Goal: Task Accomplishment & Management: Use online tool/utility

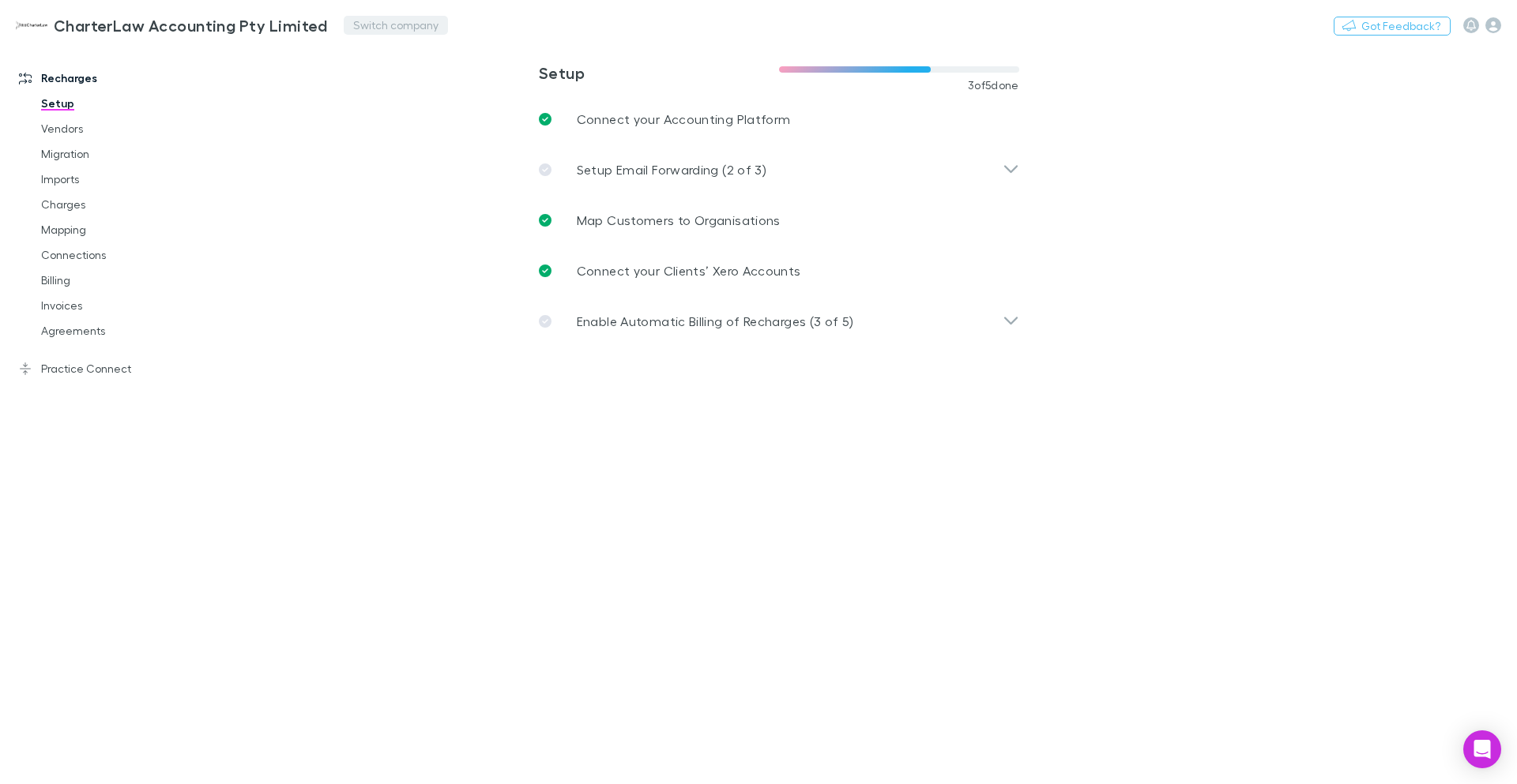
click at [387, 22] on button "Switch company" at bounding box center [395, 25] width 104 height 19
type input "*****"
click at [415, 97] on p "Ipsum Advisors" at bounding box center [398, 94] width 92 height 19
click at [55, 226] on link "Mapping" at bounding box center [119, 229] width 188 height 25
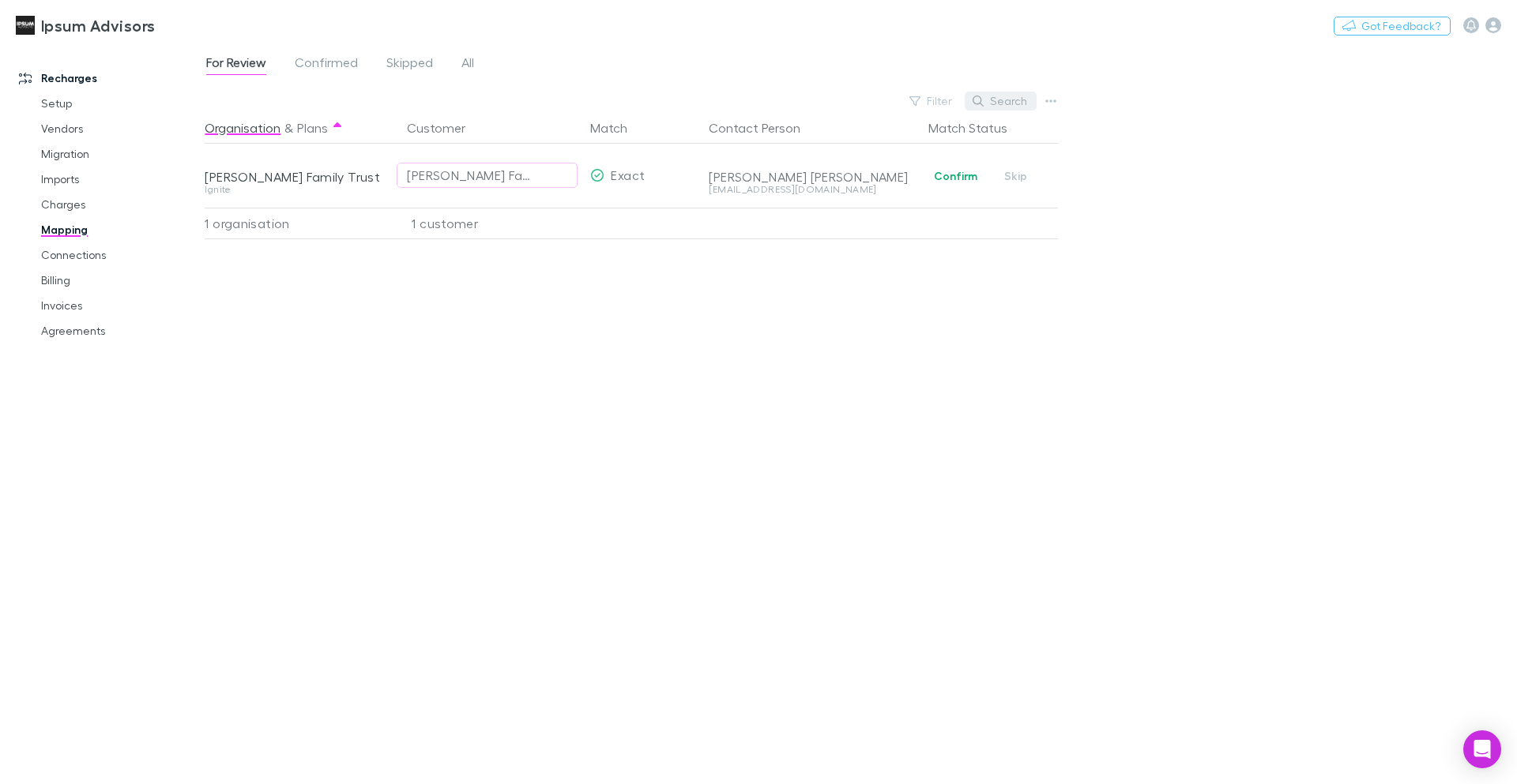
click at [990, 101] on button "Search" at bounding box center [1001, 101] width 72 height 19
type input "*******"
click at [466, 54] on span "All" at bounding box center [467, 64] width 13 height 21
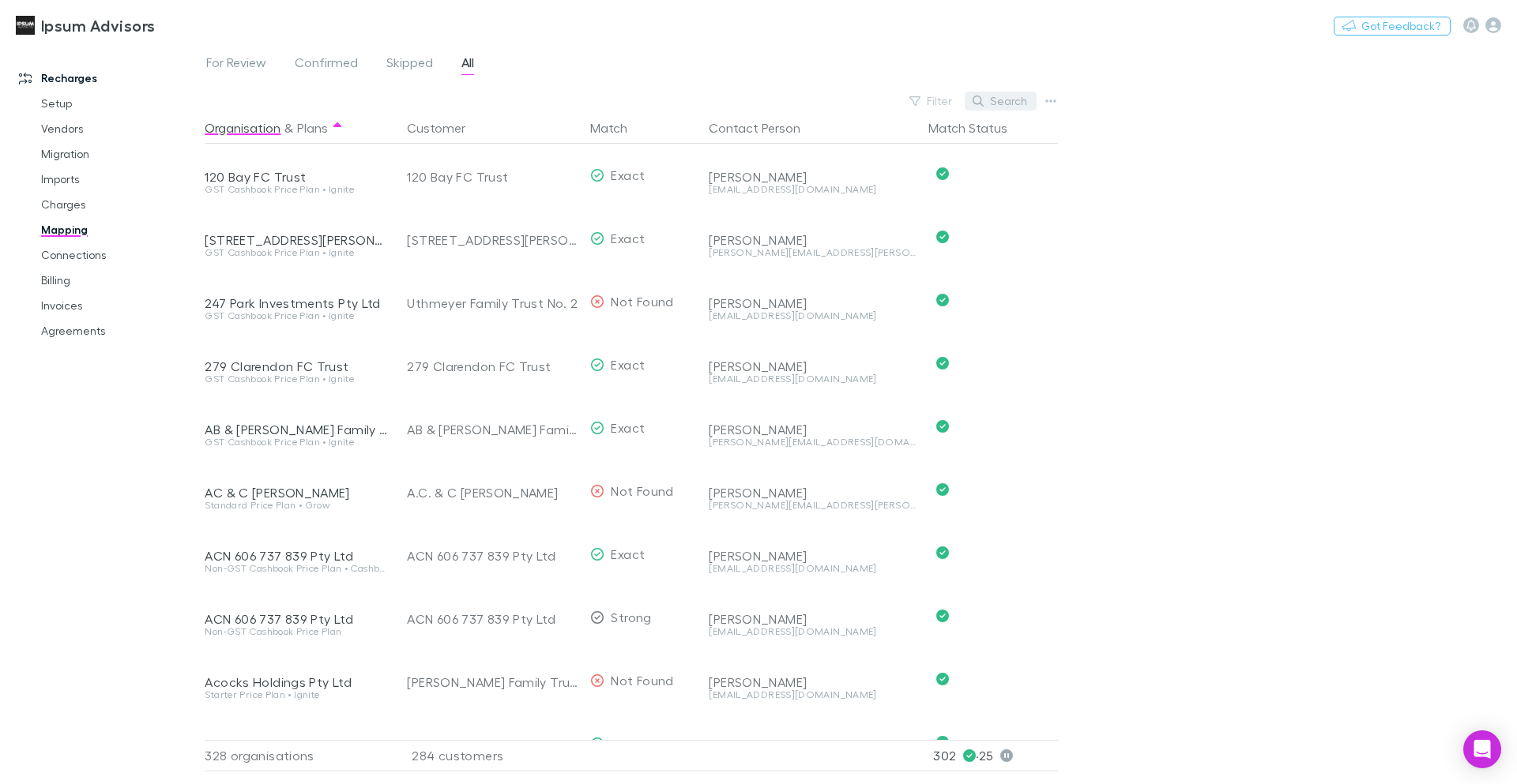
click at [1017, 101] on button "Search" at bounding box center [1001, 101] width 72 height 19
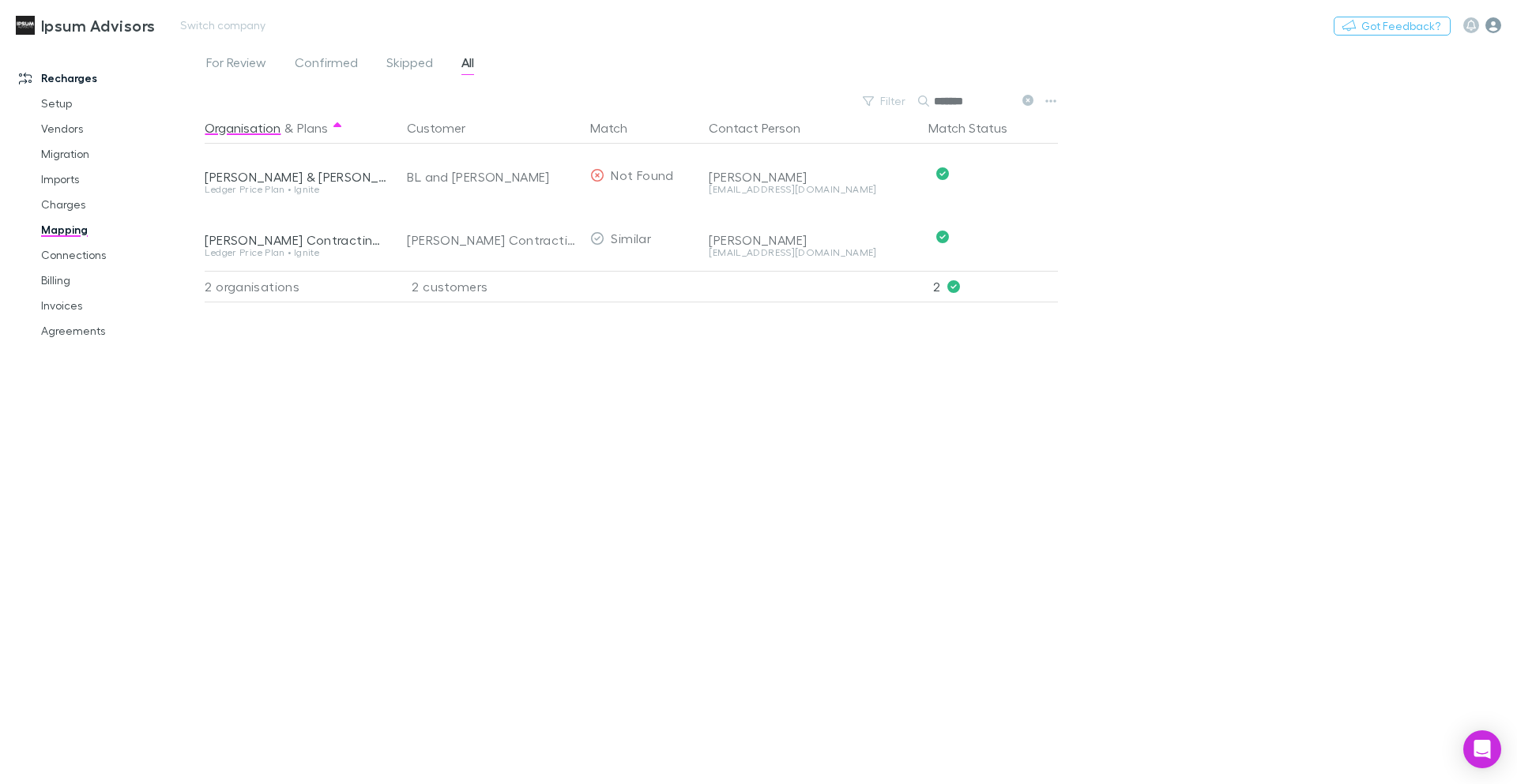
type input "*******"
click at [1490, 22] on icon "button" at bounding box center [1493, 25] width 15 height 15
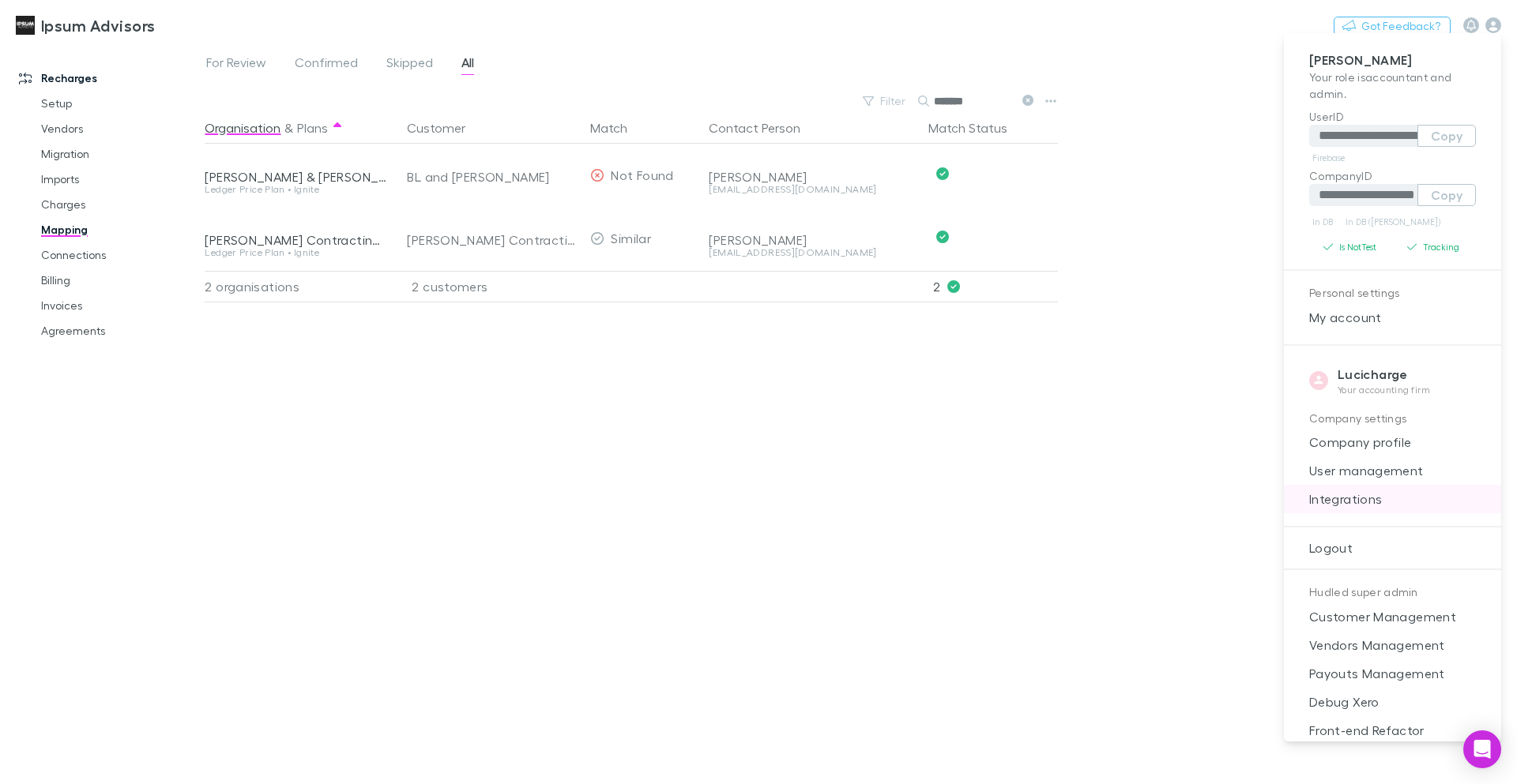
drag, startPoint x: 1332, startPoint y: 490, endPoint x: 1378, endPoint y: 495, distance: 46.3
click at [1398, 501] on span "Integrations" at bounding box center [1393, 499] width 192 height 19
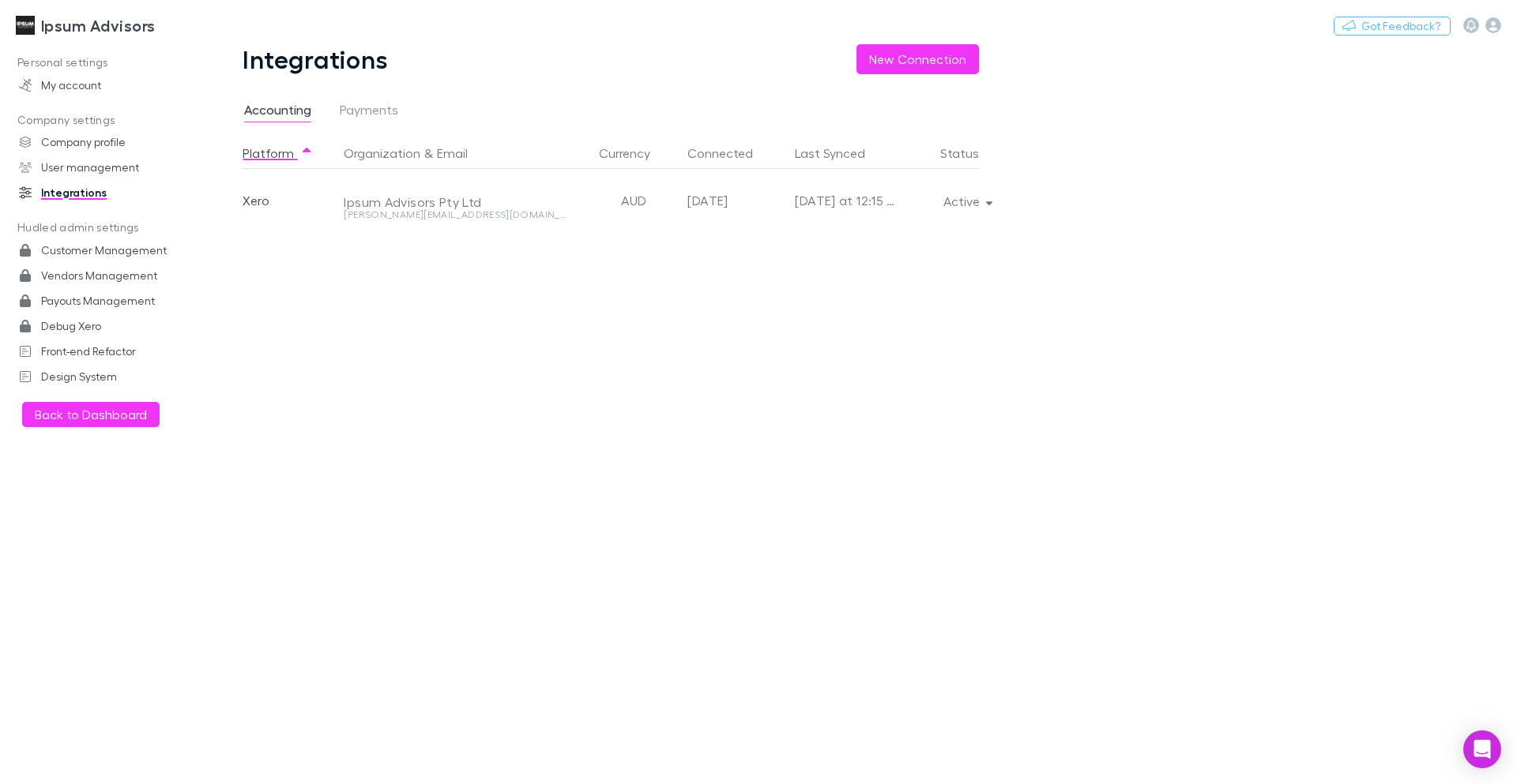
click at [1378, 301] on span "Integrations" at bounding box center [1419, 295] width 143 height 11
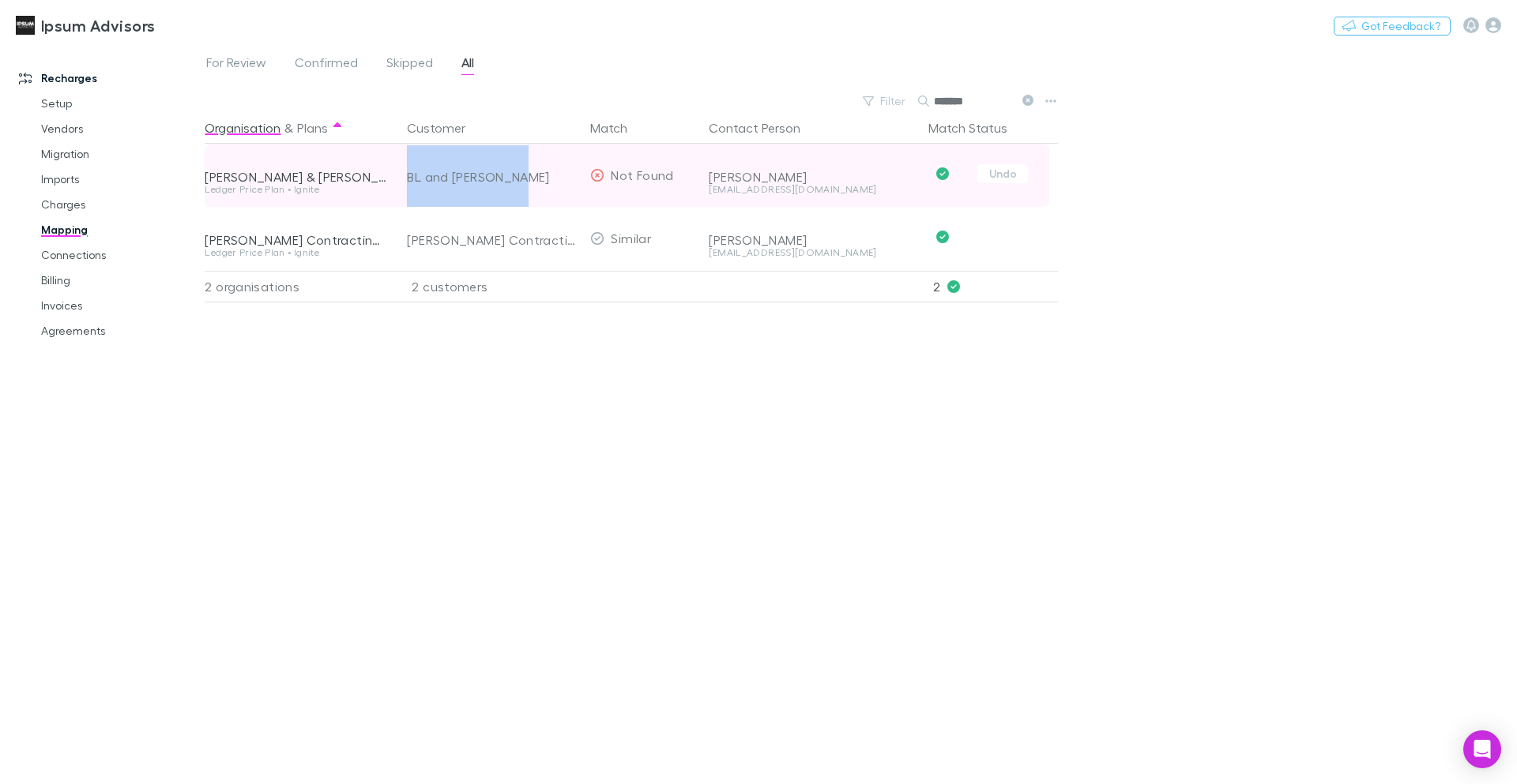
drag, startPoint x: 405, startPoint y: 182, endPoint x: 521, endPoint y: 182, distance: 116.0
click at [521, 182] on div "BL and [PERSON_NAME]" at bounding box center [489, 175] width 177 height 64
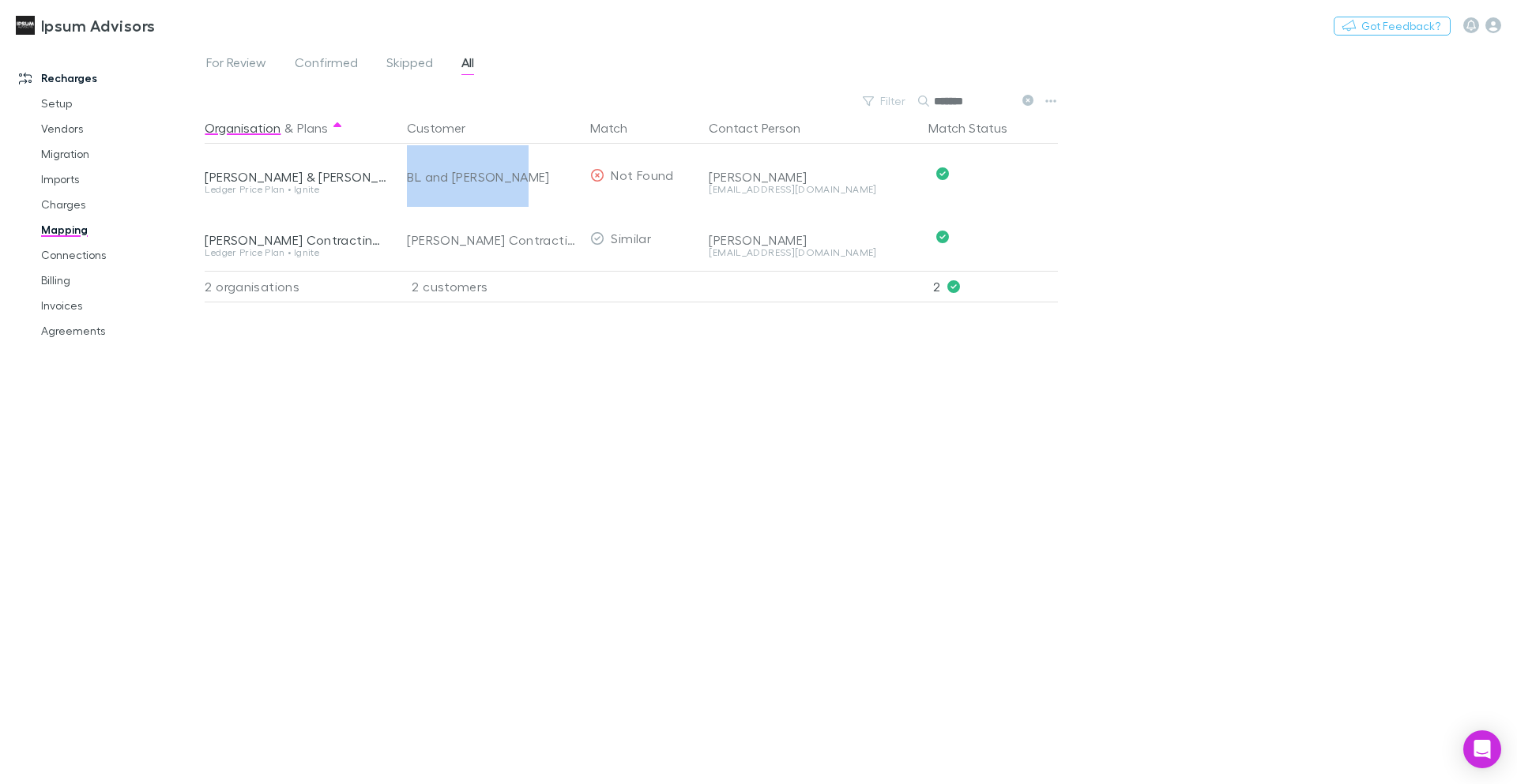
copy div "BL and [PERSON_NAME]"
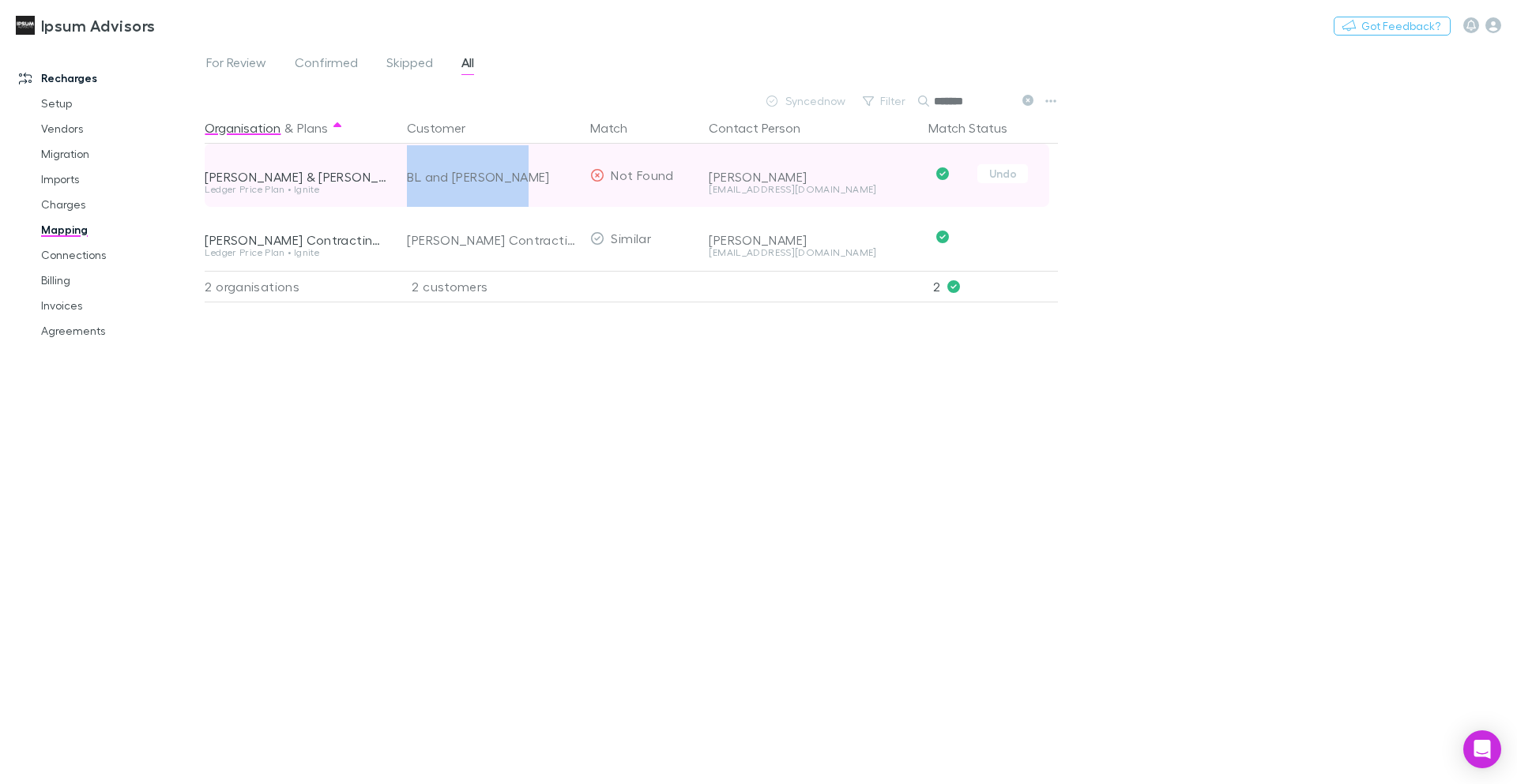
drag, startPoint x: 540, startPoint y: 184, endPoint x: 403, endPoint y: 171, distance: 137.6
click at [403, 171] on div "BL and [PERSON_NAME]" at bounding box center [489, 175] width 177 height 64
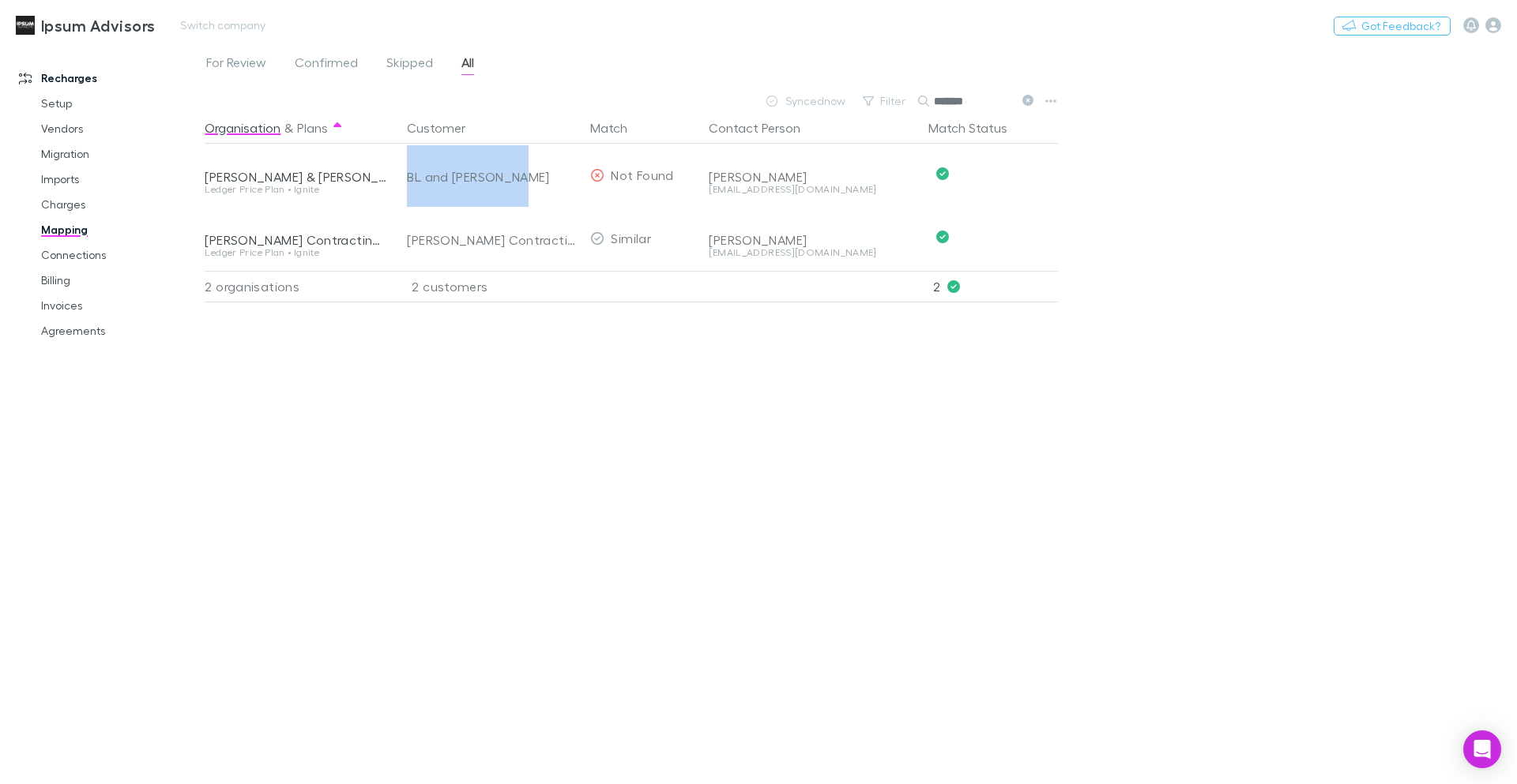
copy div "BL and [PERSON_NAME]"
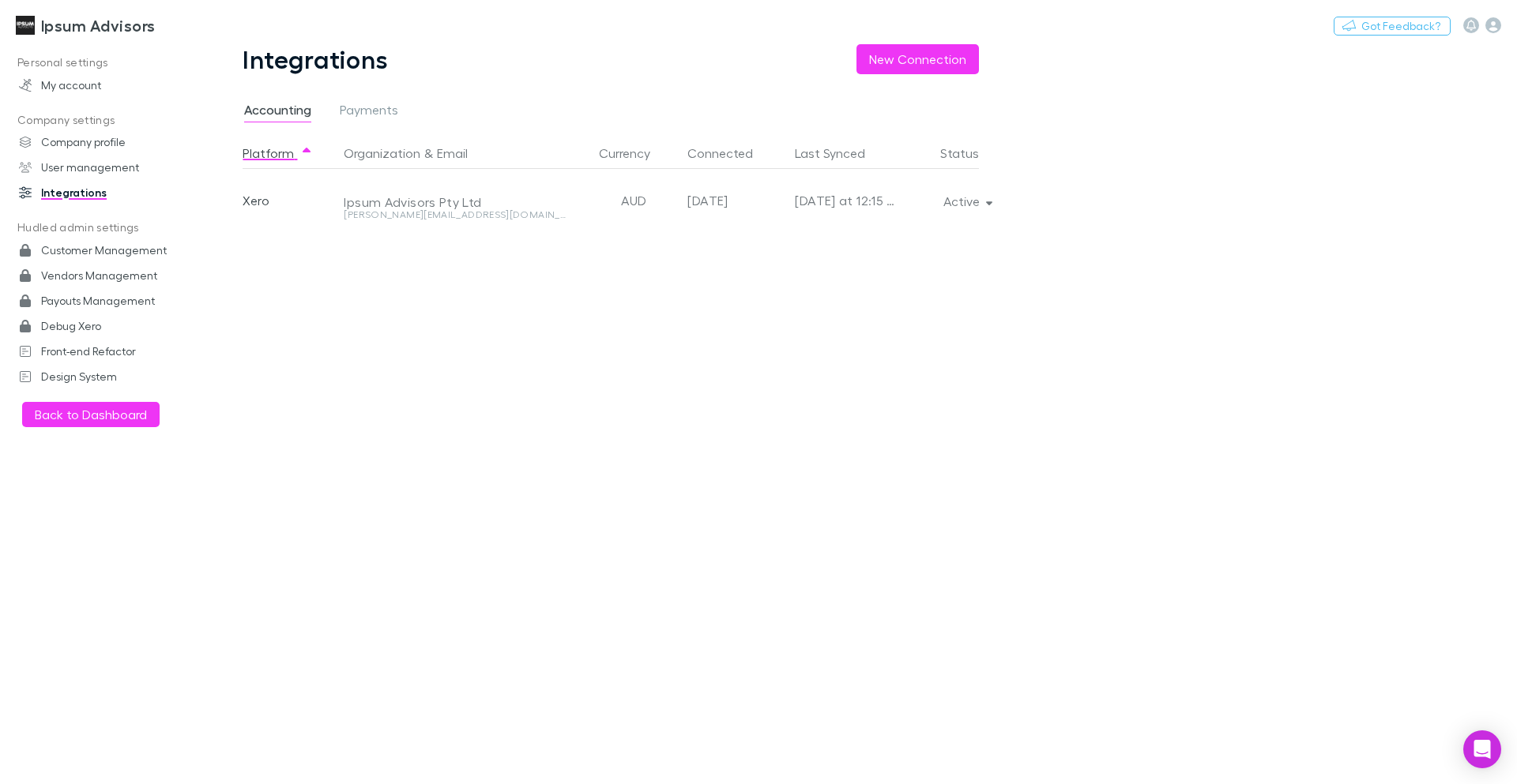
click at [456, 342] on div "Platform Organization & Email Currency Connected Last Synced Status Xero Ipsum …" at bounding box center [623, 460] width 762 height 647
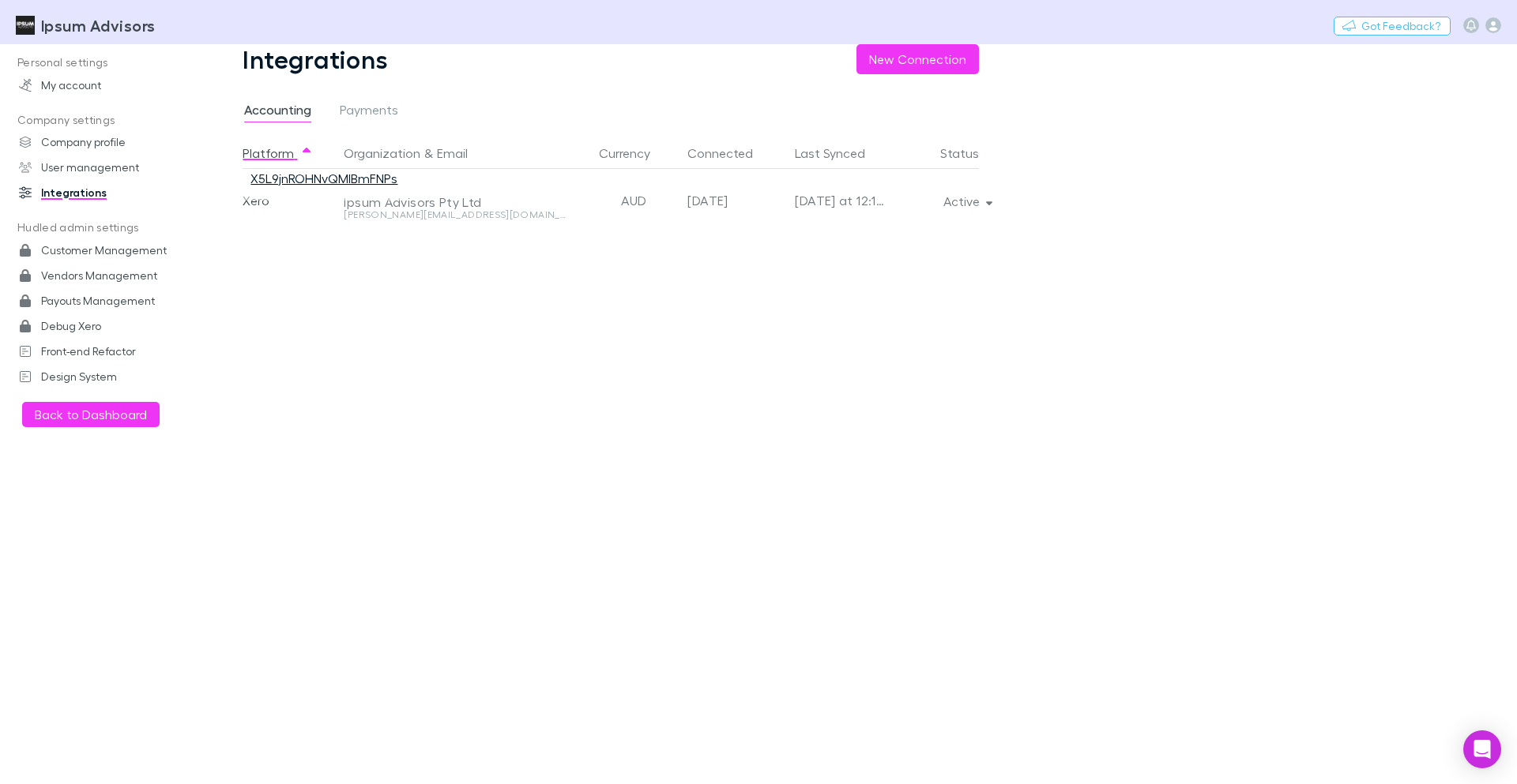
click at [337, 179] on link "X5L9jnROHNvQMlBmFNPs" at bounding box center [324, 178] width 147 height 15
click at [978, 206] on button "Active" at bounding box center [967, 202] width 72 height 22
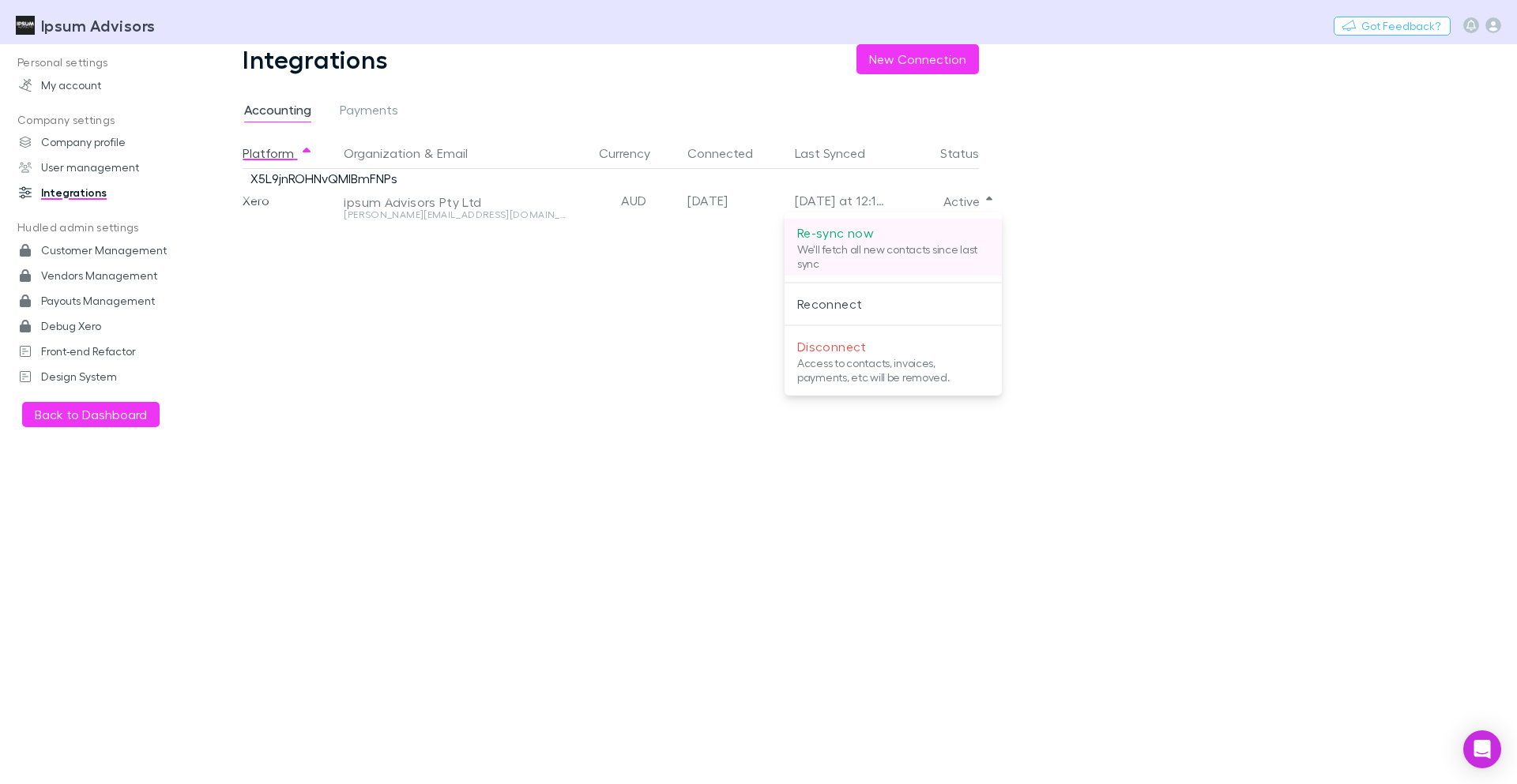
click at [907, 246] on p "We'll fetch all new contacts since last sync" at bounding box center [893, 256] width 192 height 28
click at [1142, 268] on div at bounding box center [758, 392] width 1517 height 784
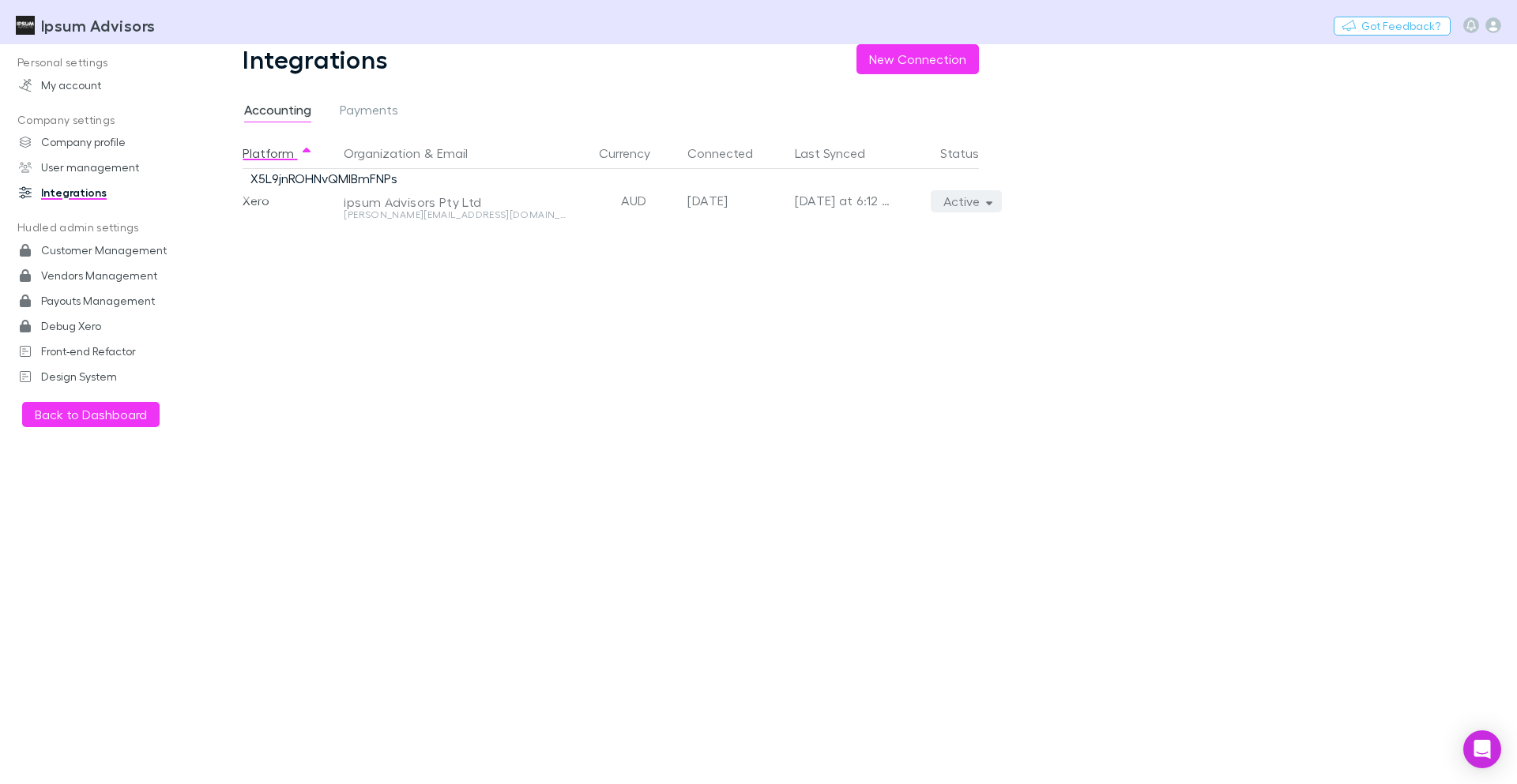
click at [973, 209] on button "Active" at bounding box center [967, 202] width 72 height 22
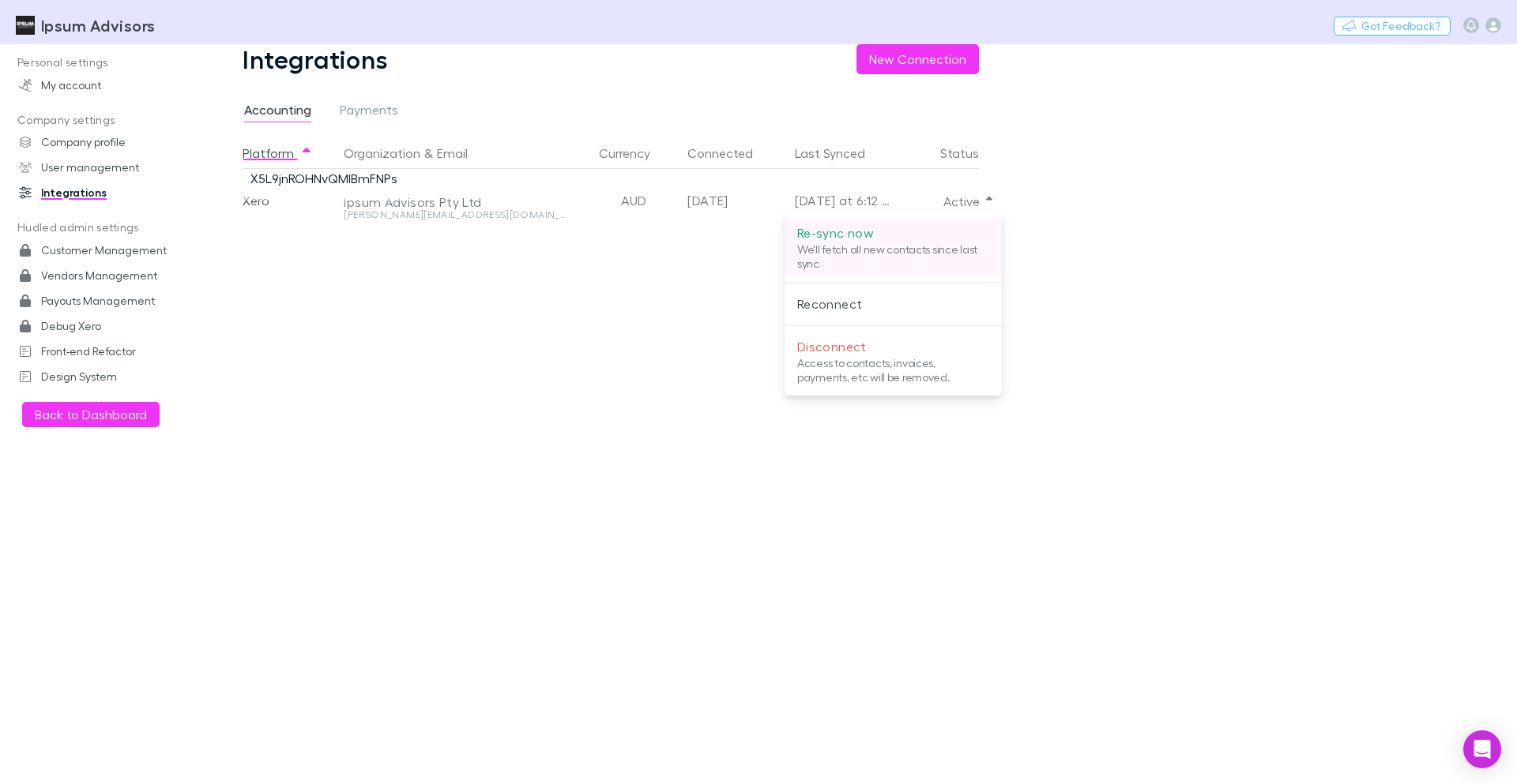
click at [923, 250] on p "We'll fetch all new contacts since last sync" at bounding box center [893, 256] width 192 height 28
click at [1277, 483] on div at bounding box center [758, 392] width 1517 height 784
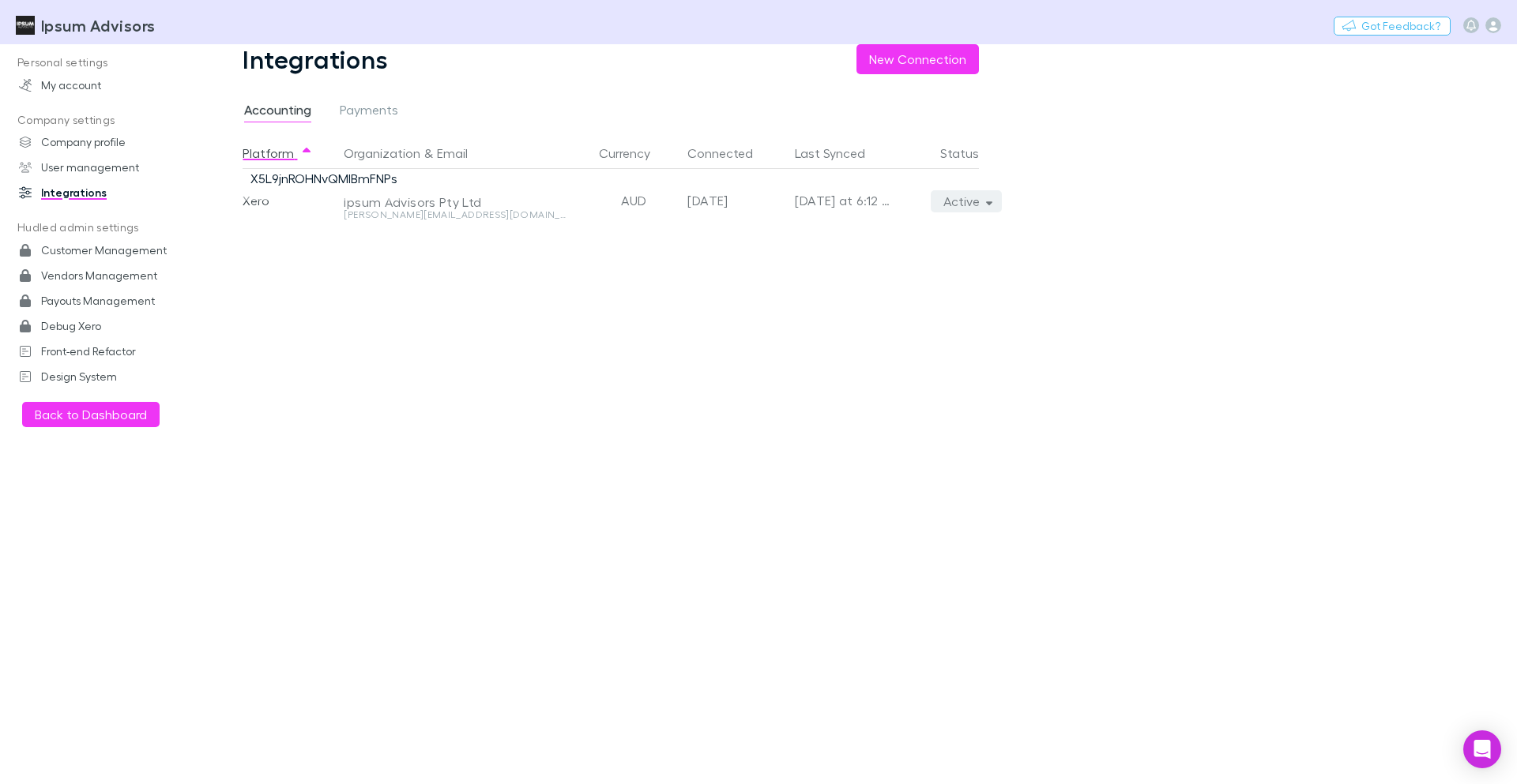
click at [988, 208] on button "Active" at bounding box center [967, 202] width 72 height 22
click at [1146, 260] on div at bounding box center [758, 392] width 1517 height 784
click at [801, 316] on div "Platform Organization & Email Currency Connected Last Synced Status Xero Ipsum …" at bounding box center [623, 460] width 762 height 647
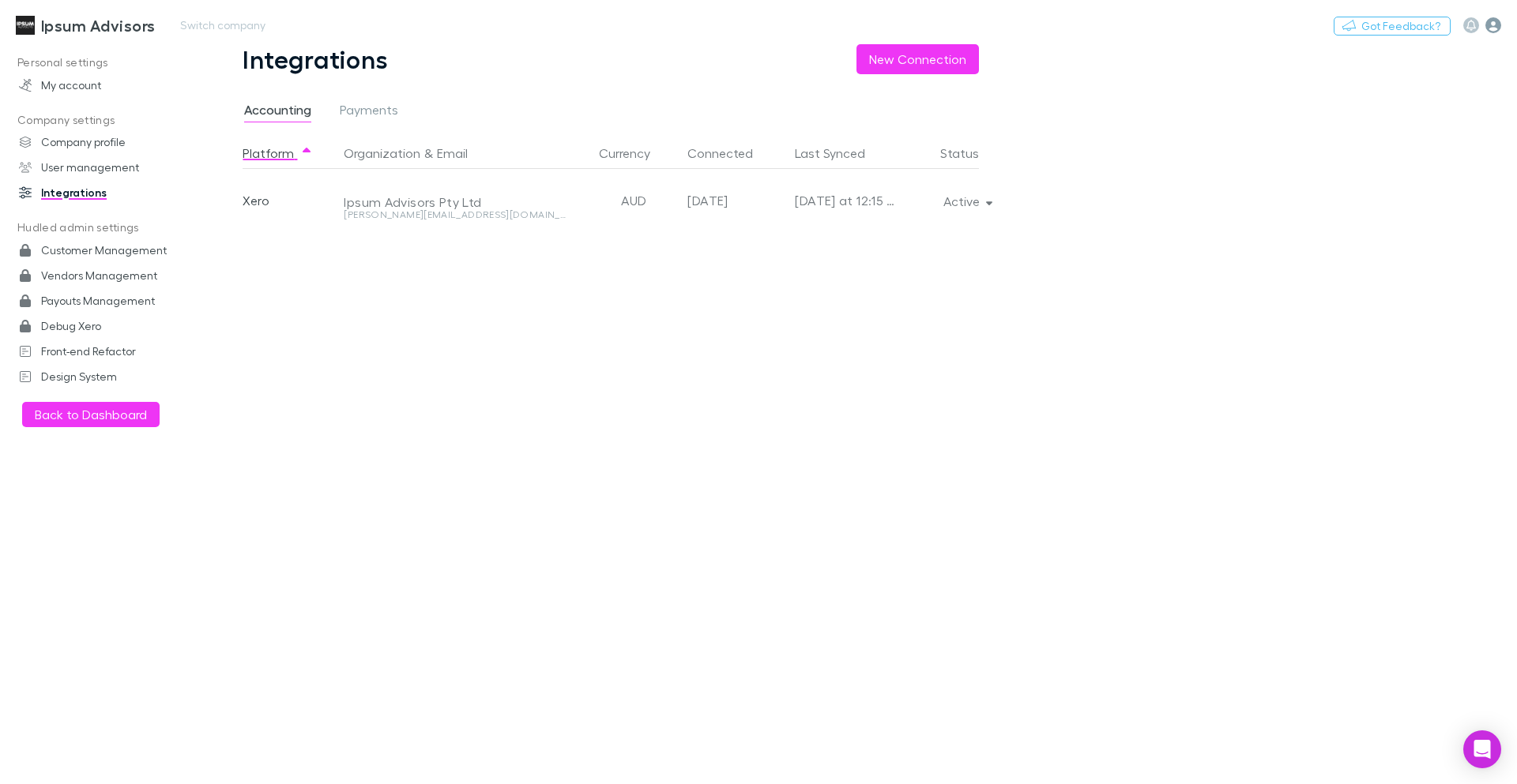
click at [1496, 25] on icon "button" at bounding box center [1493, 25] width 15 height 15
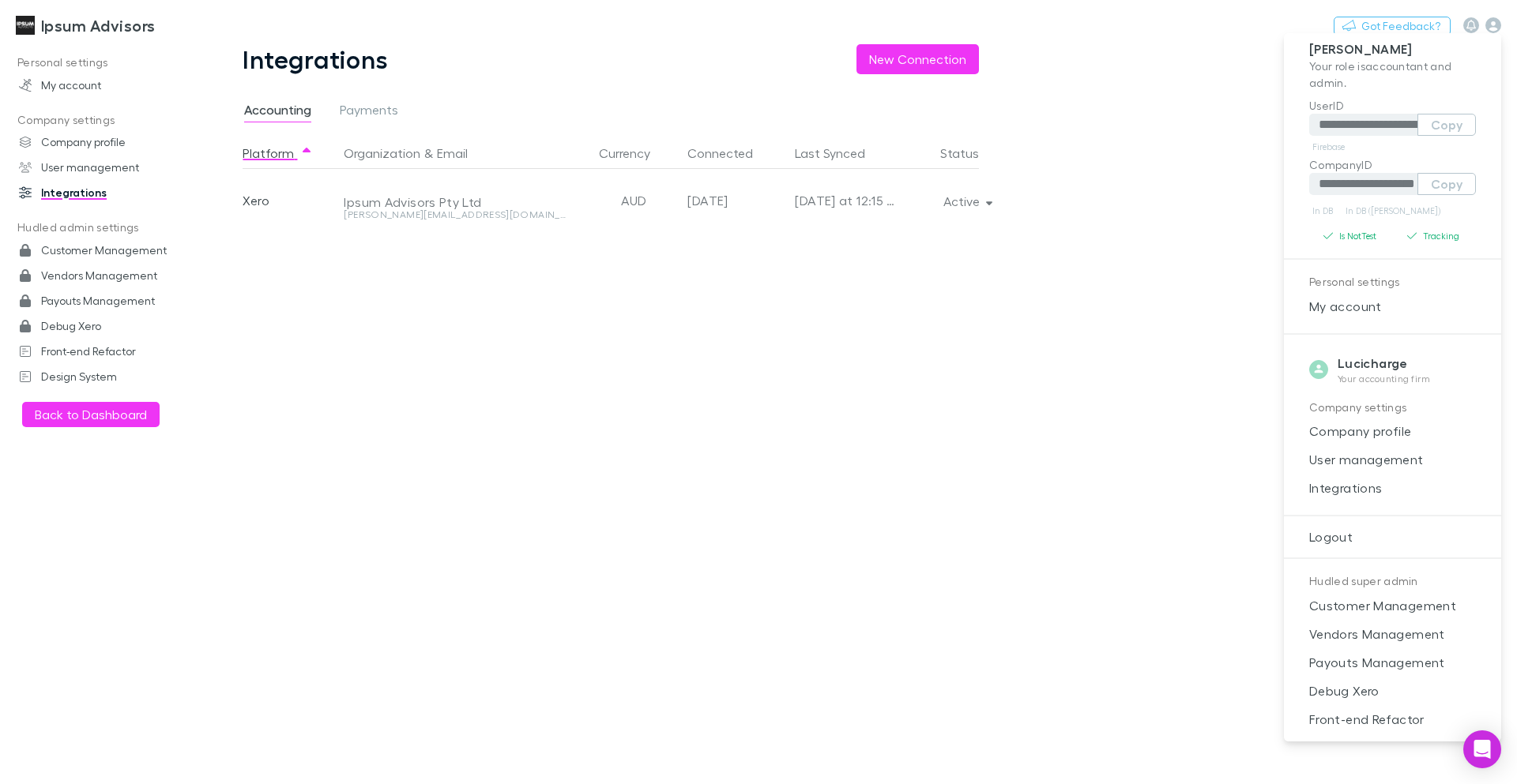
scroll to position [15, 0]
click at [1369, 686] on span "Debug Xero" at bounding box center [1393, 686] width 192 height 19
select select "****"
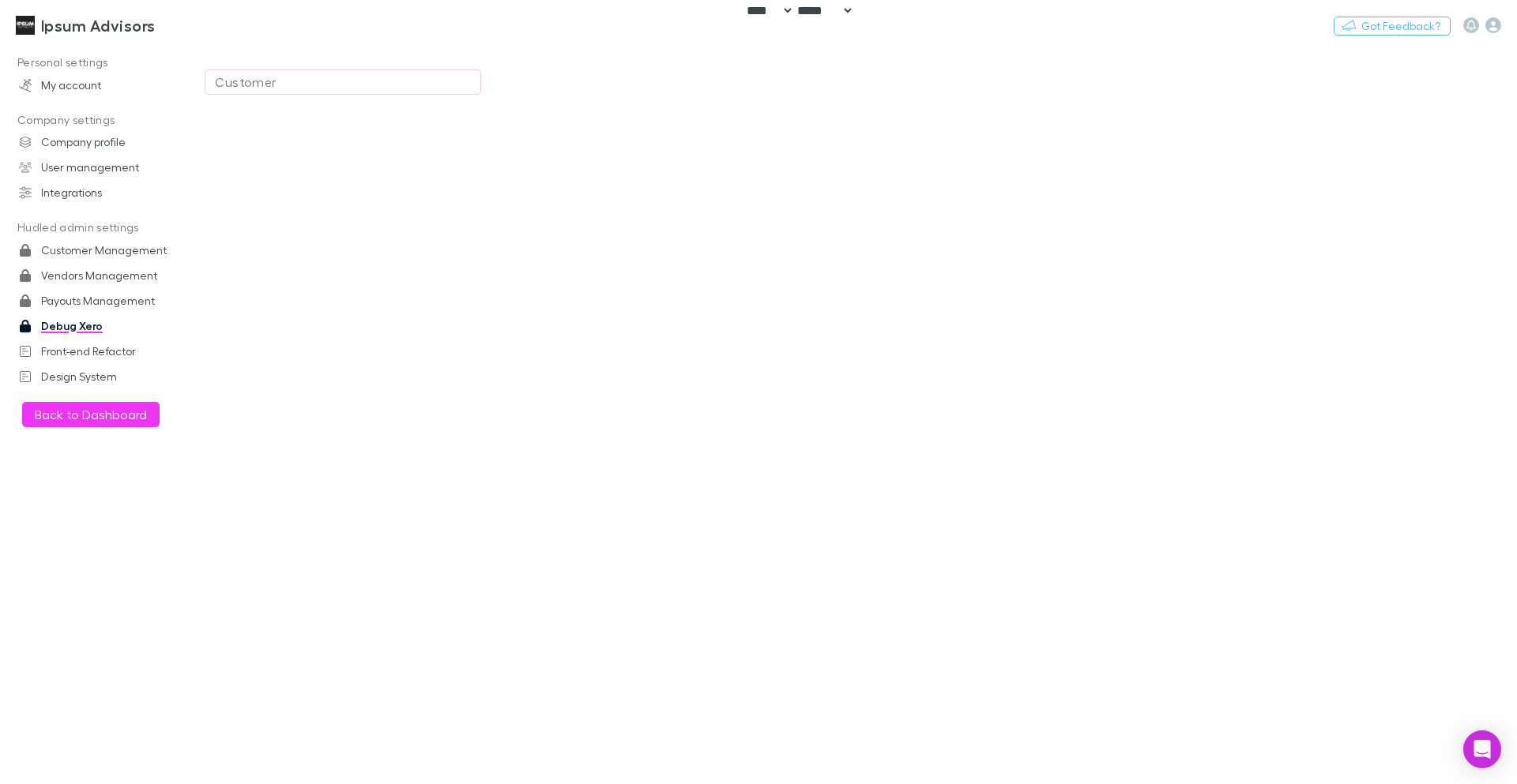
click at [332, 83] on div "Customer" at bounding box center [343, 82] width 256 height 19
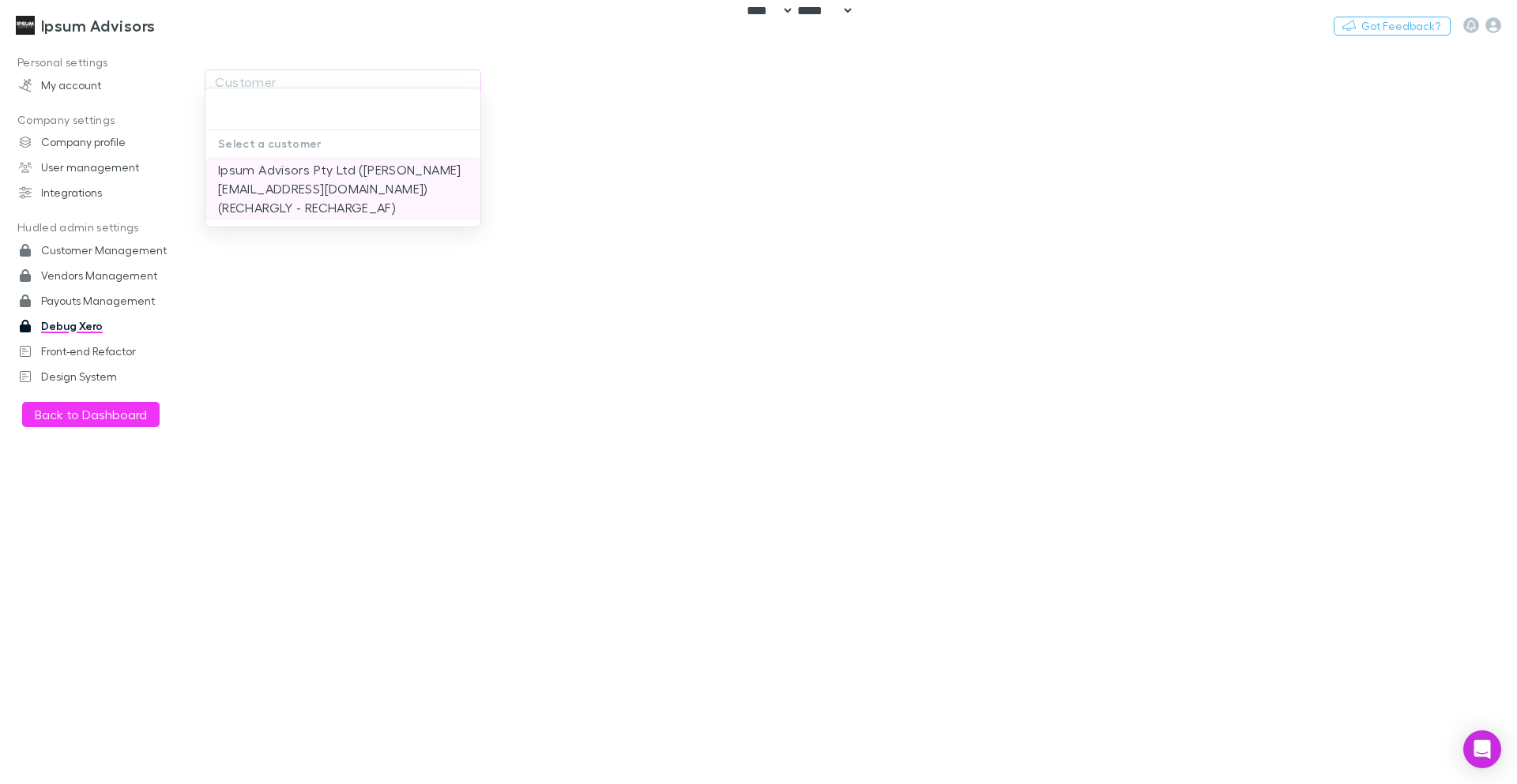
click at [321, 189] on li "Ipsum Advisors Pty Ltd (sarah@ipsumadvisors.com.au) (RECHARGLY - RECHARGE_AF)" at bounding box center [343, 189] width 275 height 64
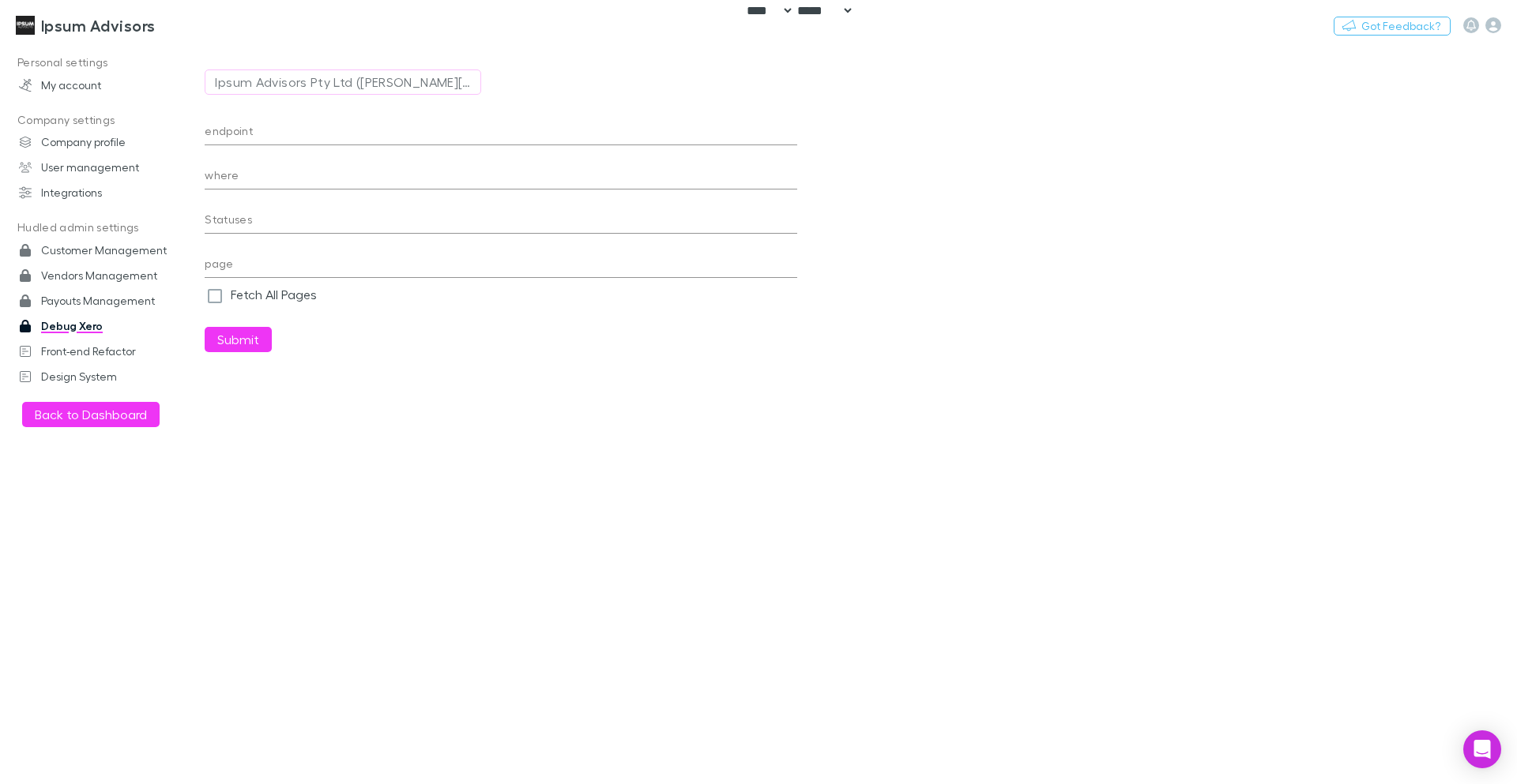
type input "**********"
click at [355, 134] on input "endpoint" at bounding box center [501, 132] width 593 height 25
type input "********"
paste input "**********"
type input "**********"
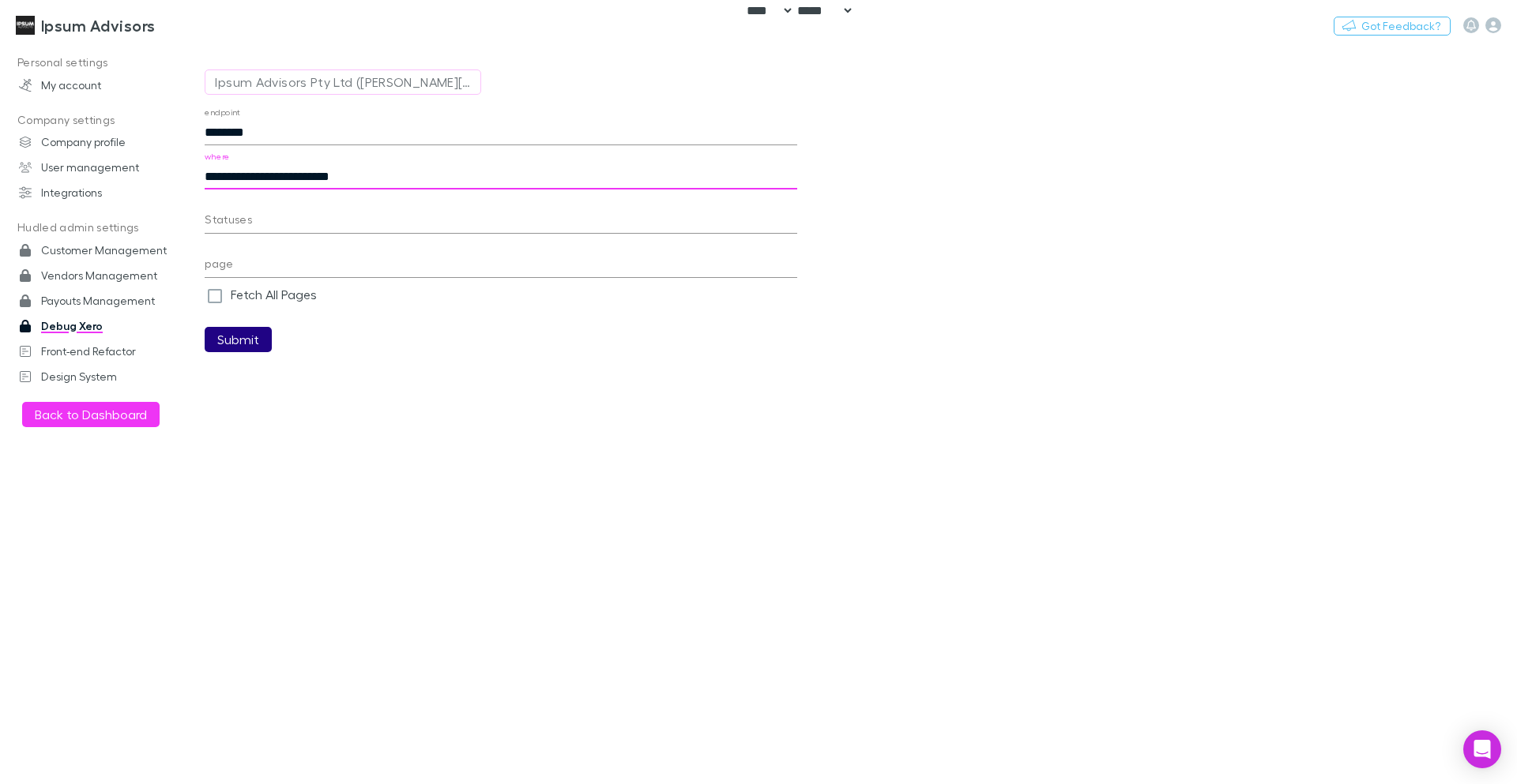
click at [270, 336] on button "Submit" at bounding box center [238, 339] width 67 height 25
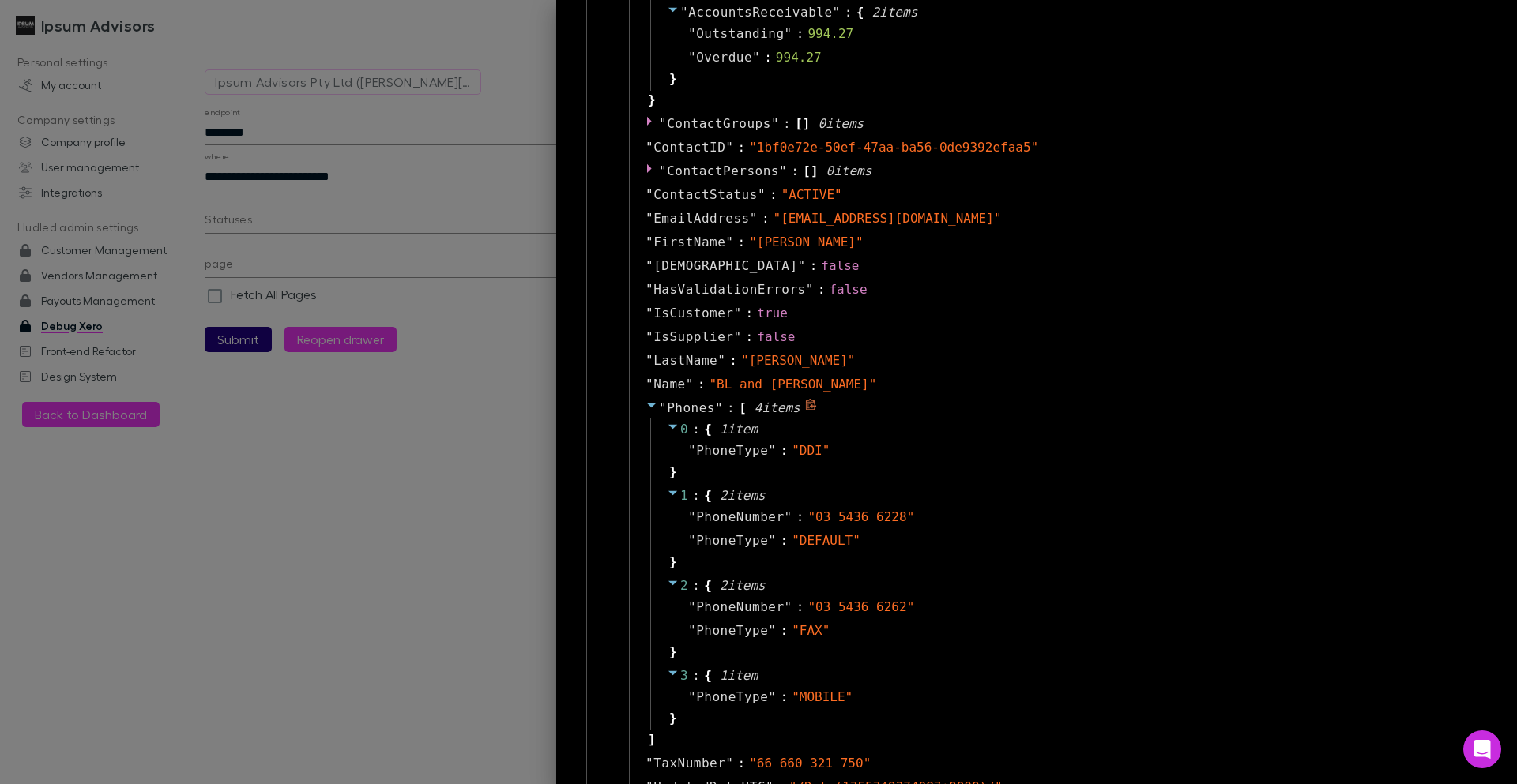
scroll to position [740, 0]
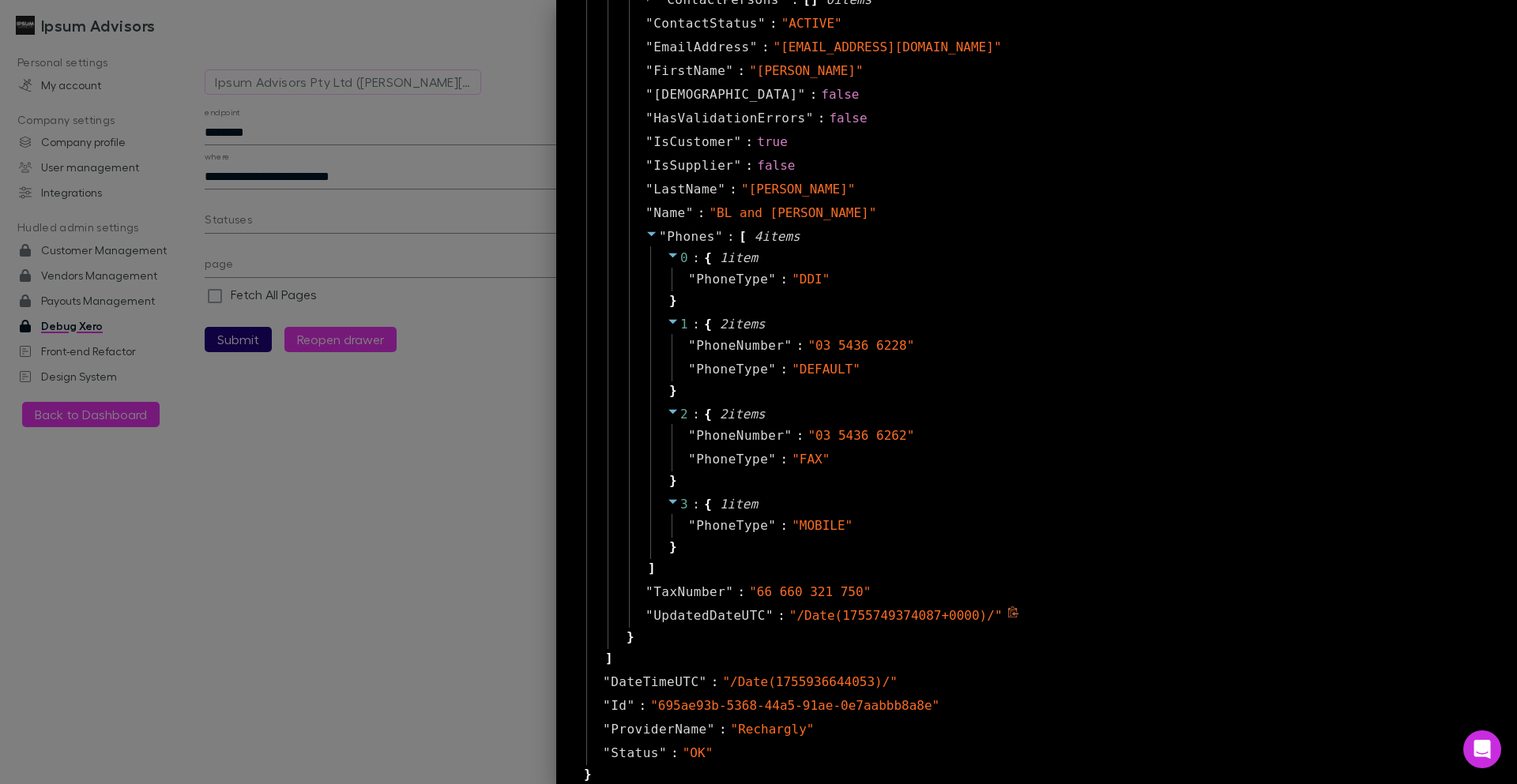
click at [881, 619] on span "" /Date(1755749374087+0000)/ "" at bounding box center [896, 615] width 213 height 15
copy span "1755749374087"
